Goal: Information Seeking & Learning: Learn about a topic

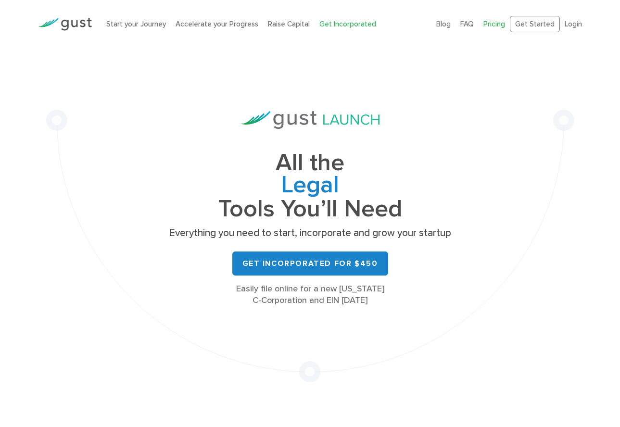
click at [504, 22] on link "Pricing" at bounding box center [494, 24] width 22 height 9
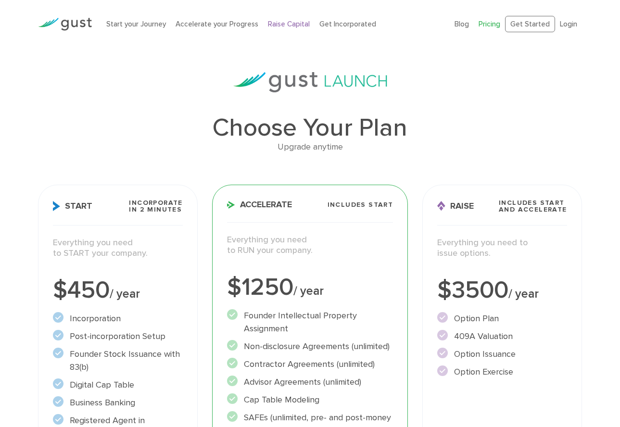
click at [296, 23] on link "Raise Capital" at bounding box center [289, 24] width 42 height 9
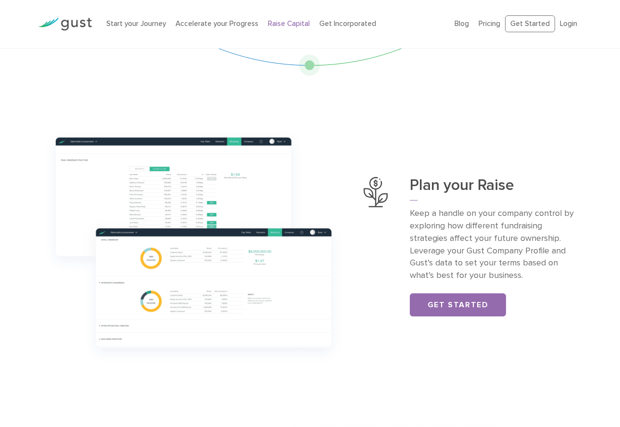
scroll to position [257, 0]
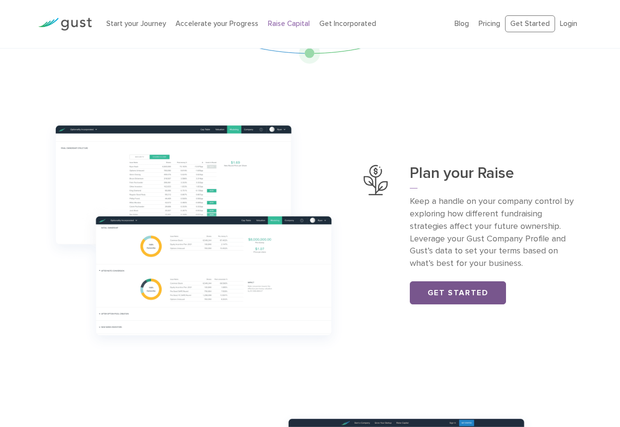
click at [477, 285] on link "Get Started" at bounding box center [458, 292] width 96 height 23
